Goal: Transaction & Acquisition: Book appointment/travel/reservation

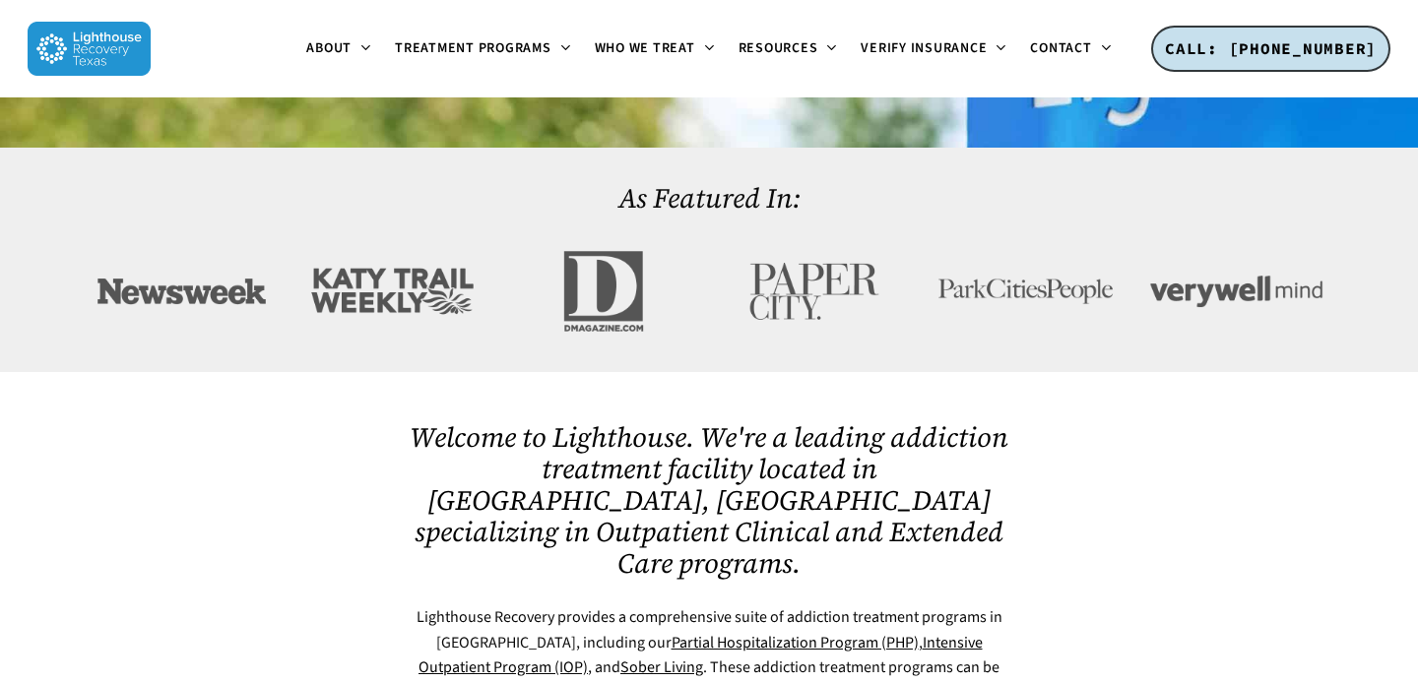
scroll to position [705, 0]
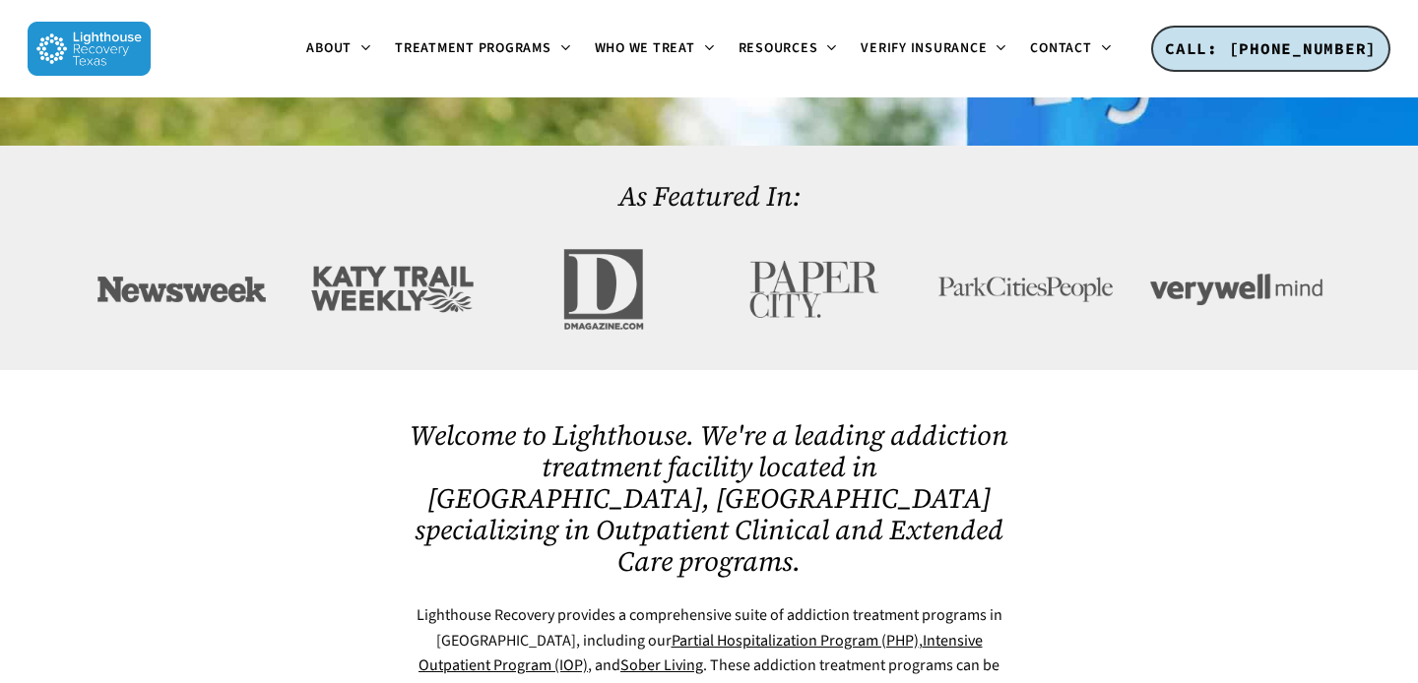
click at [685, 370] on div at bounding box center [709, 554] width 1241 height 369
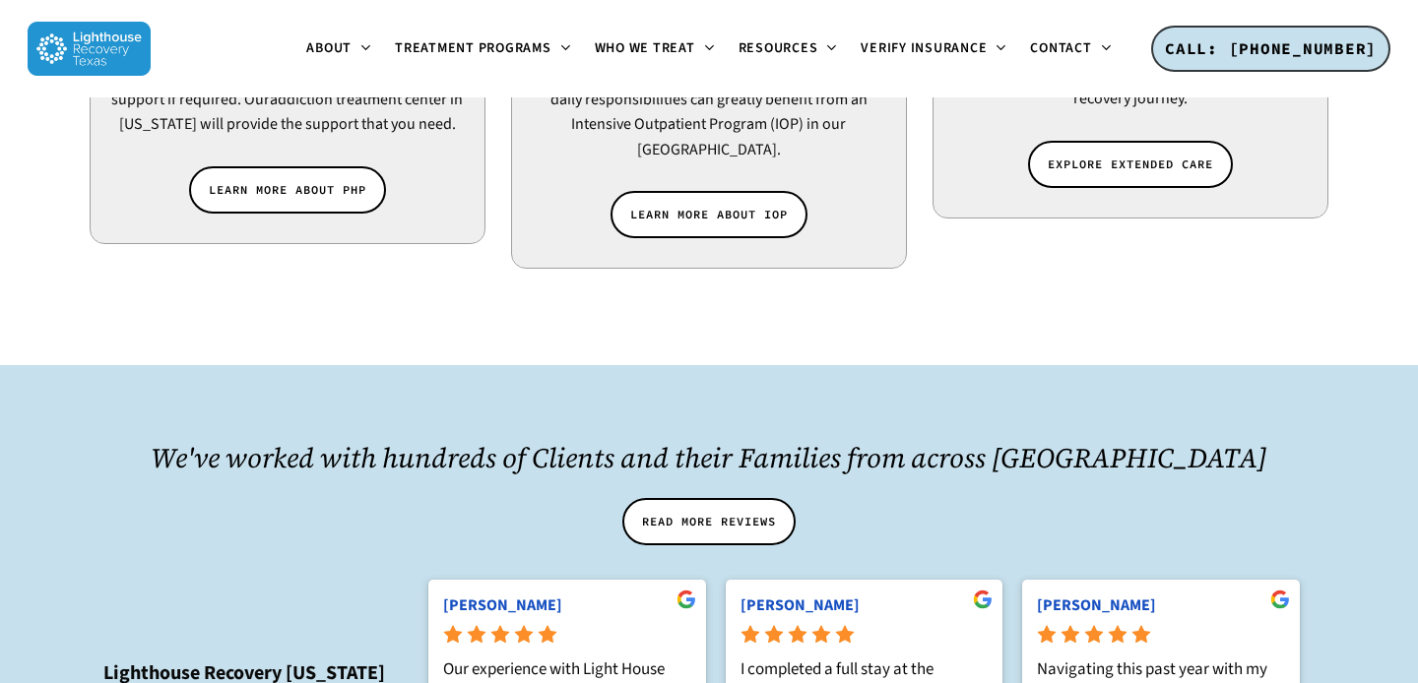
scroll to position [1960, 0]
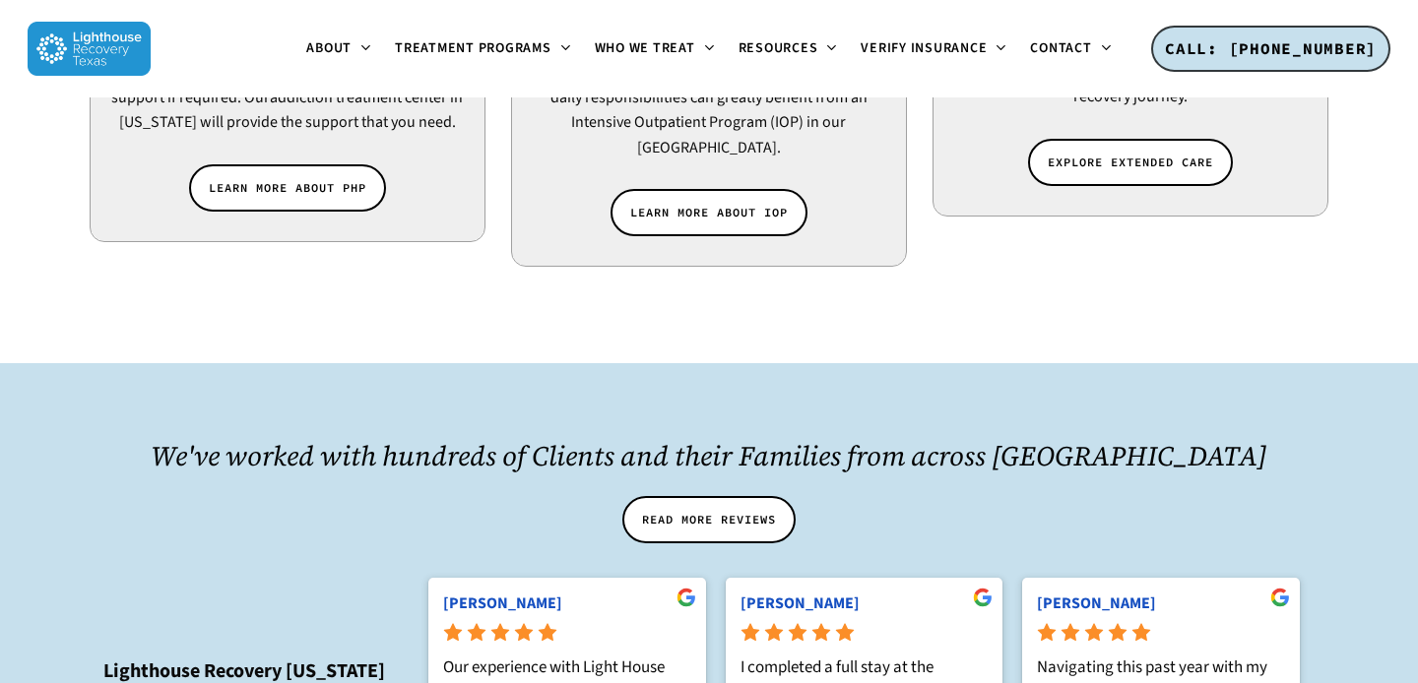
click at [700, 437] on h2 "We've worked with hundreds of Clients and their Families from across the United…" at bounding box center [709, 455] width 1241 height 37
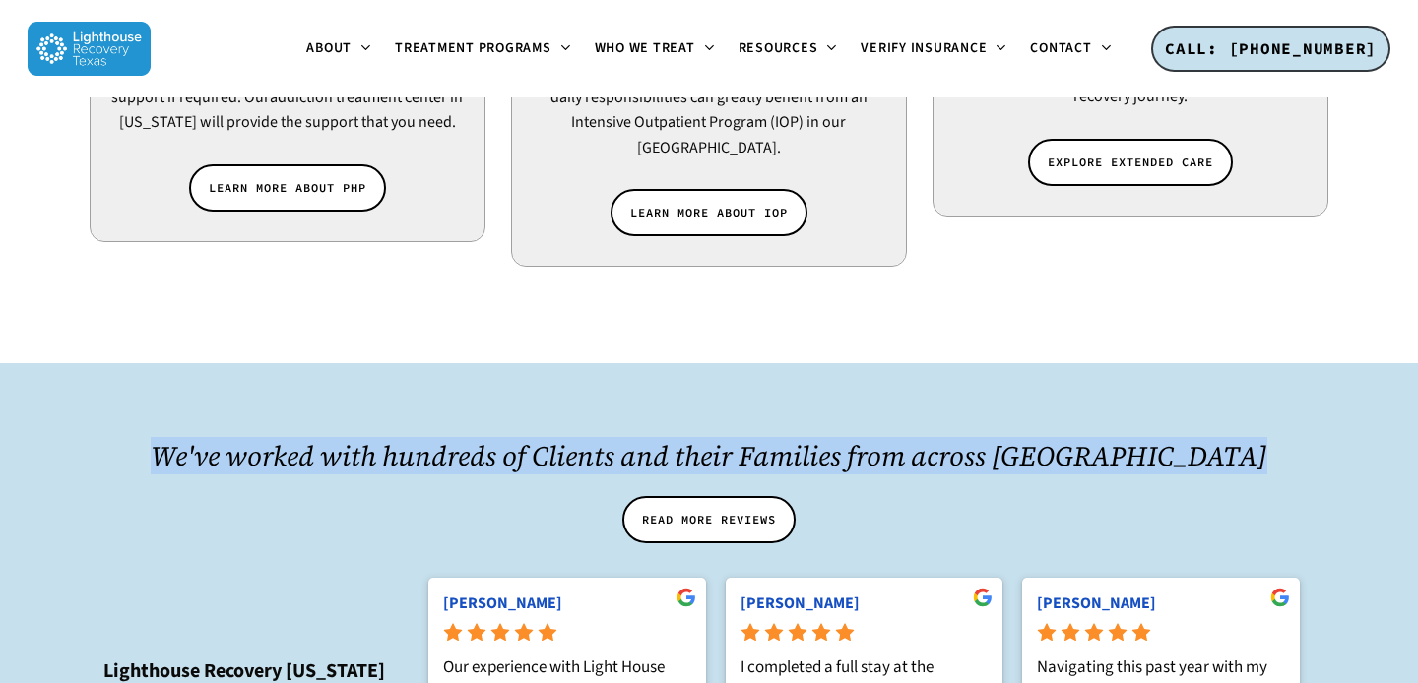
click at [700, 437] on h2 "We've worked with hundreds of Clients and their Families from across the United…" at bounding box center [709, 455] width 1241 height 37
click at [700, 413] on div "We've worked with hundreds of Clients and their Families from across the United…" at bounding box center [709, 641] width 1241 height 456
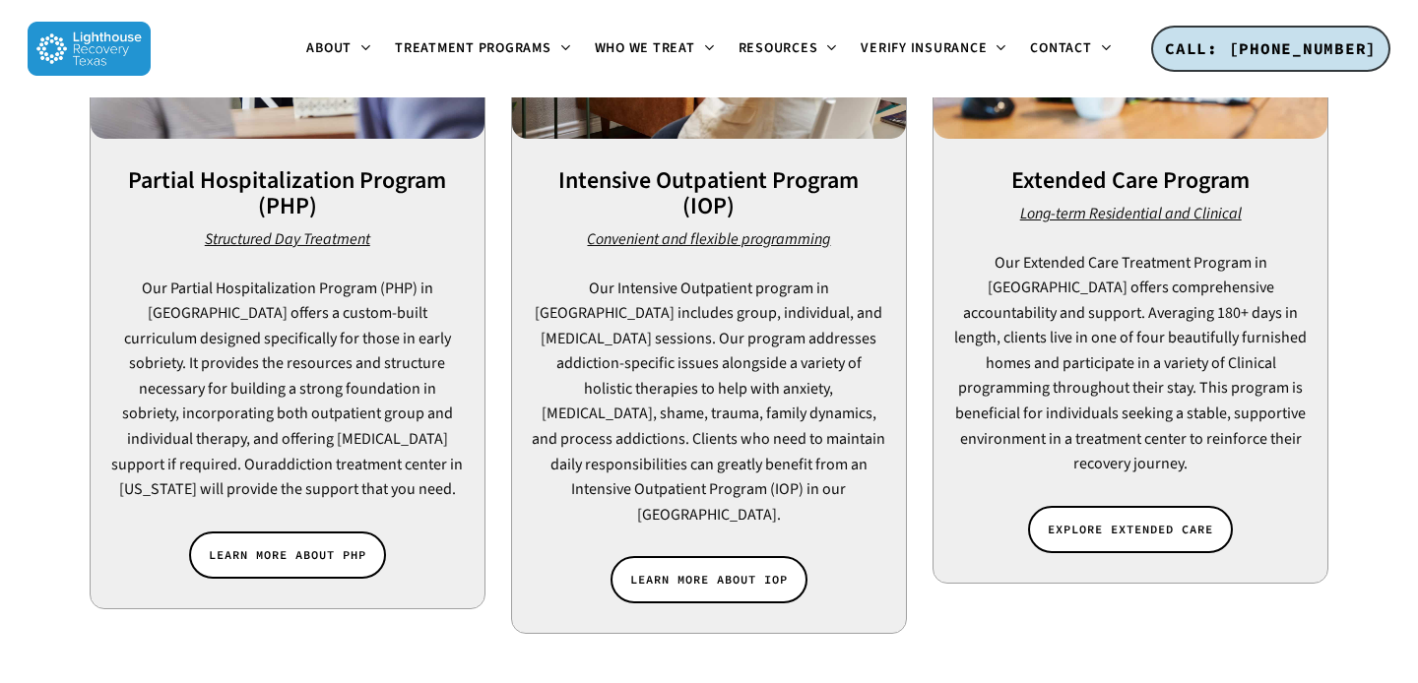
scroll to position [1594, 0]
click at [754, 555] on link "LEARN MORE ABOUT IOP" at bounding box center [708, 578] width 197 height 47
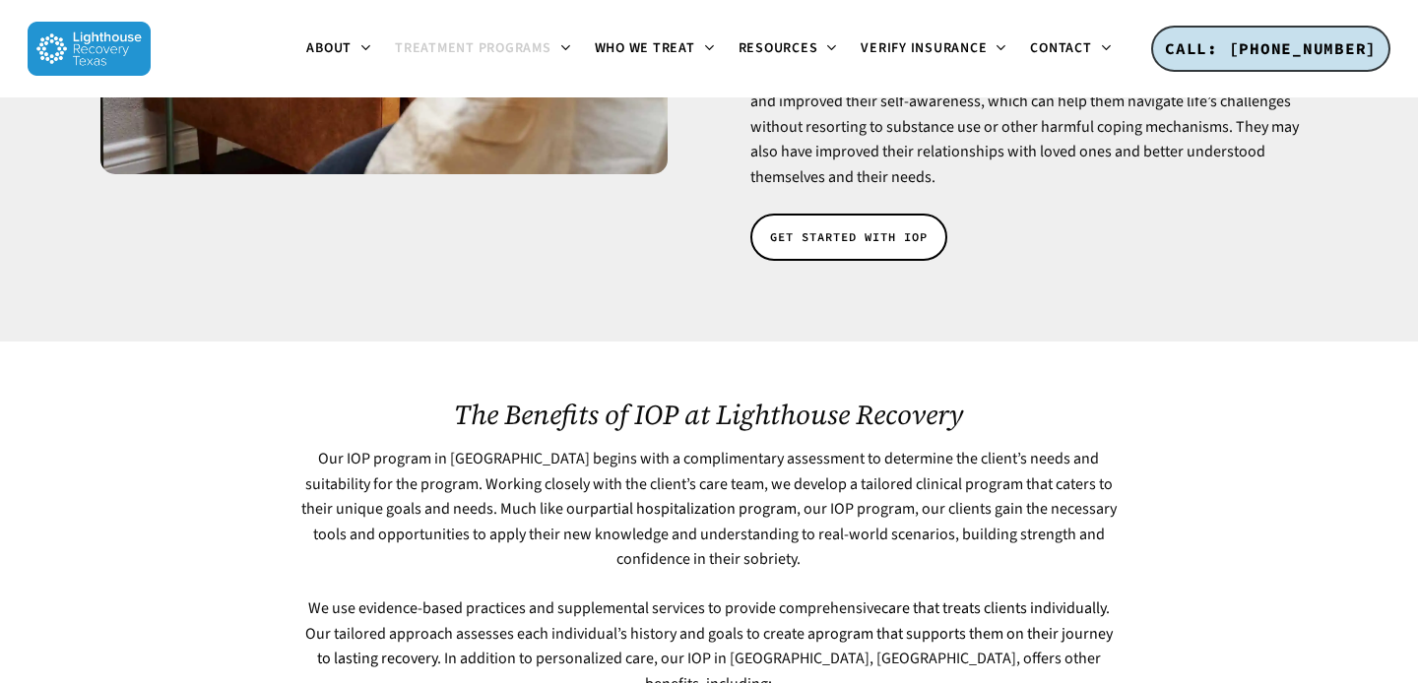
scroll to position [677, 0]
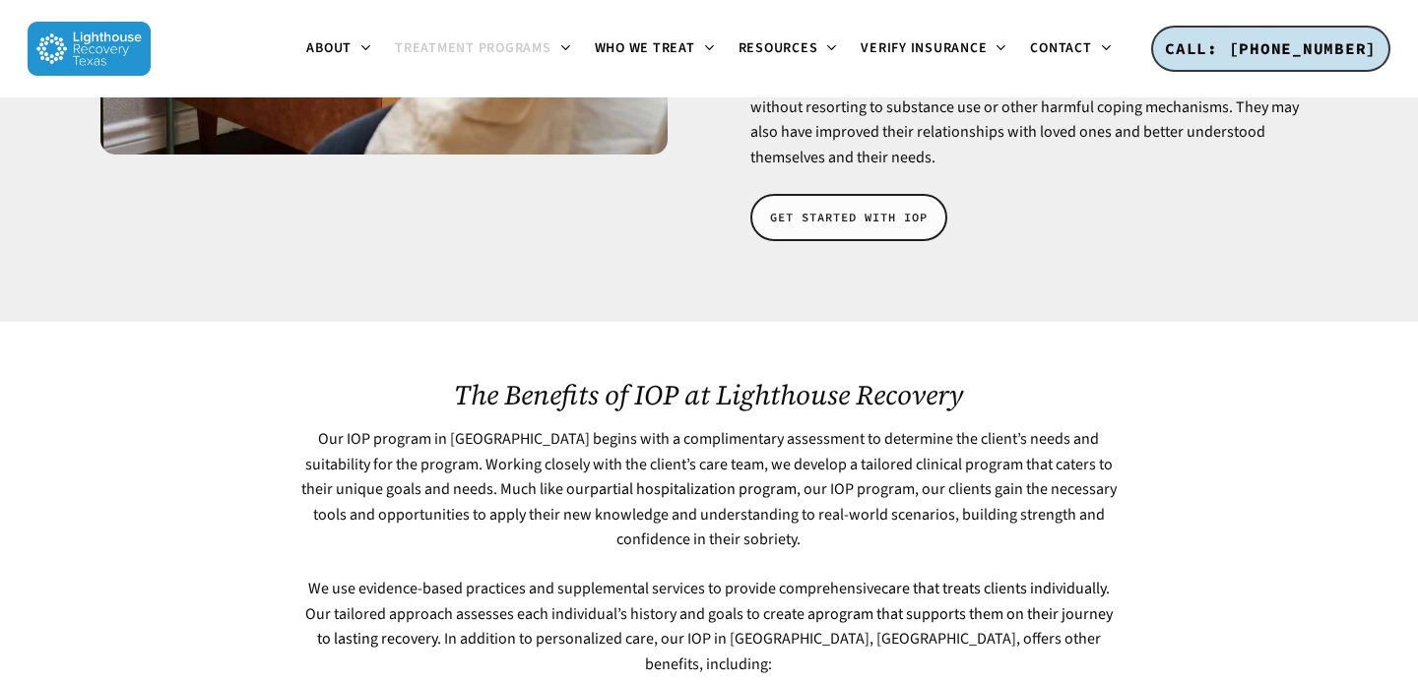
click at [852, 208] on span "GET STARTED WITH IOP" at bounding box center [849, 218] width 158 height 20
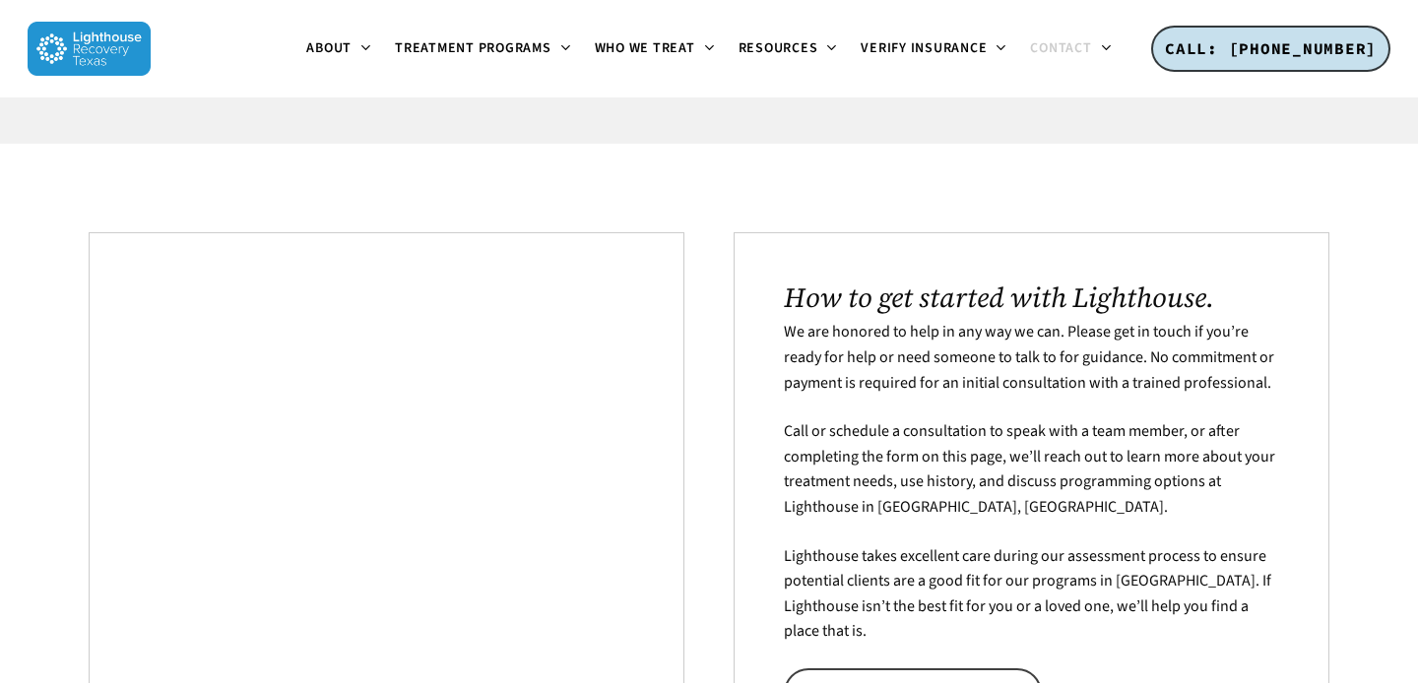
scroll to position [413, 0]
